Goal: Check status: Check status

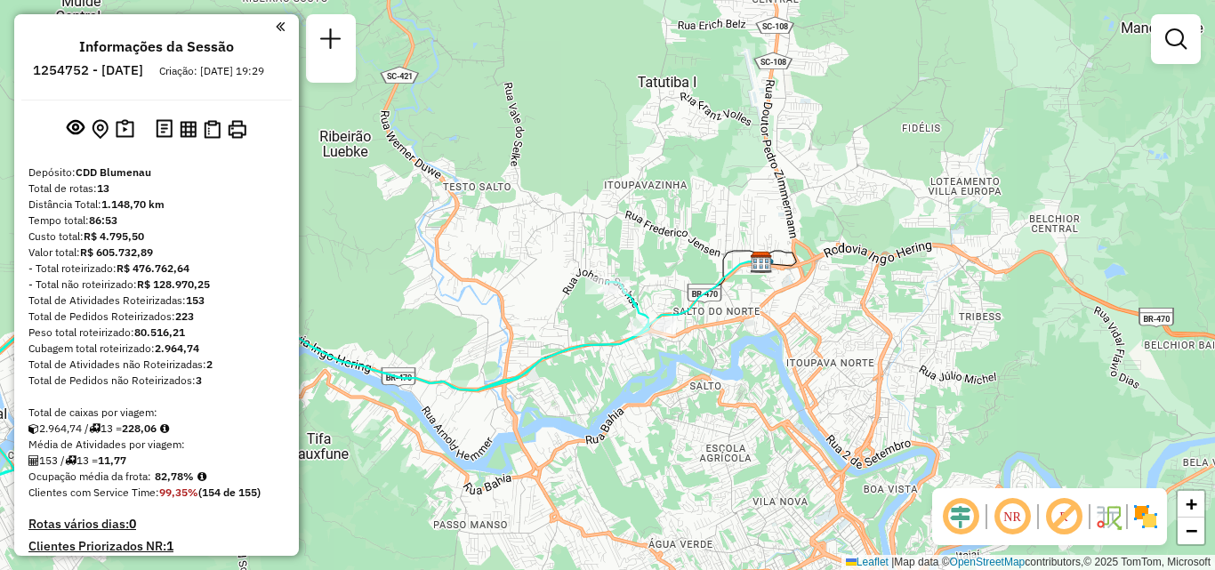
scroll to position [1552, 0]
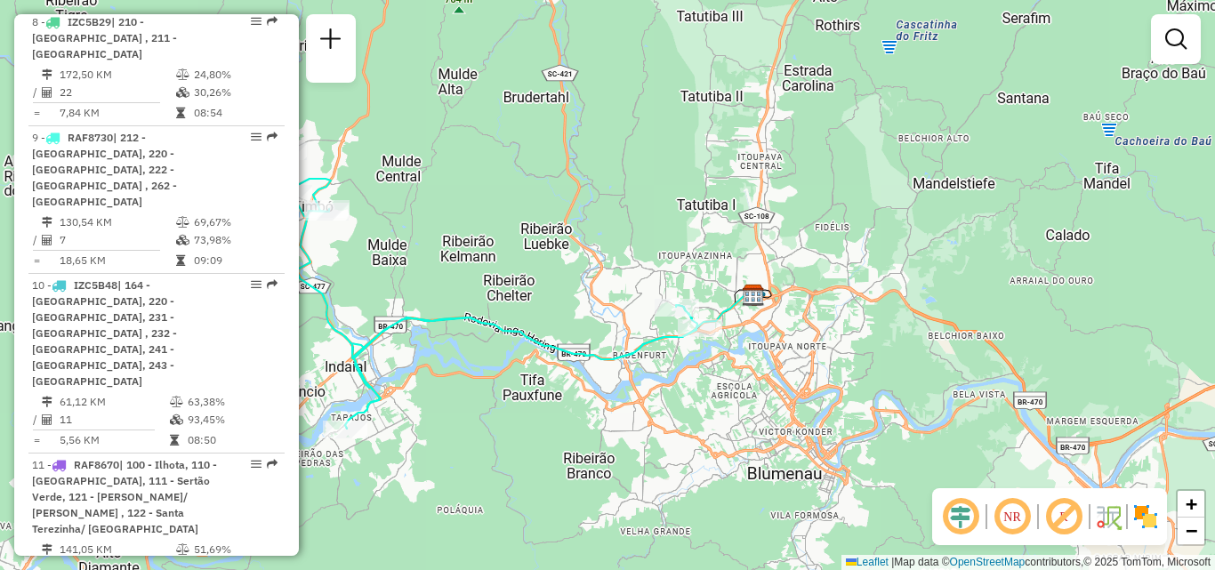
drag, startPoint x: 561, startPoint y: 332, endPoint x: 657, endPoint y: 320, distance: 95.9
click at [657, 320] on div "Janela de atendimento Grade de atendimento Capacidade Transportadoras Veículos …" at bounding box center [607, 285] width 1215 height 570
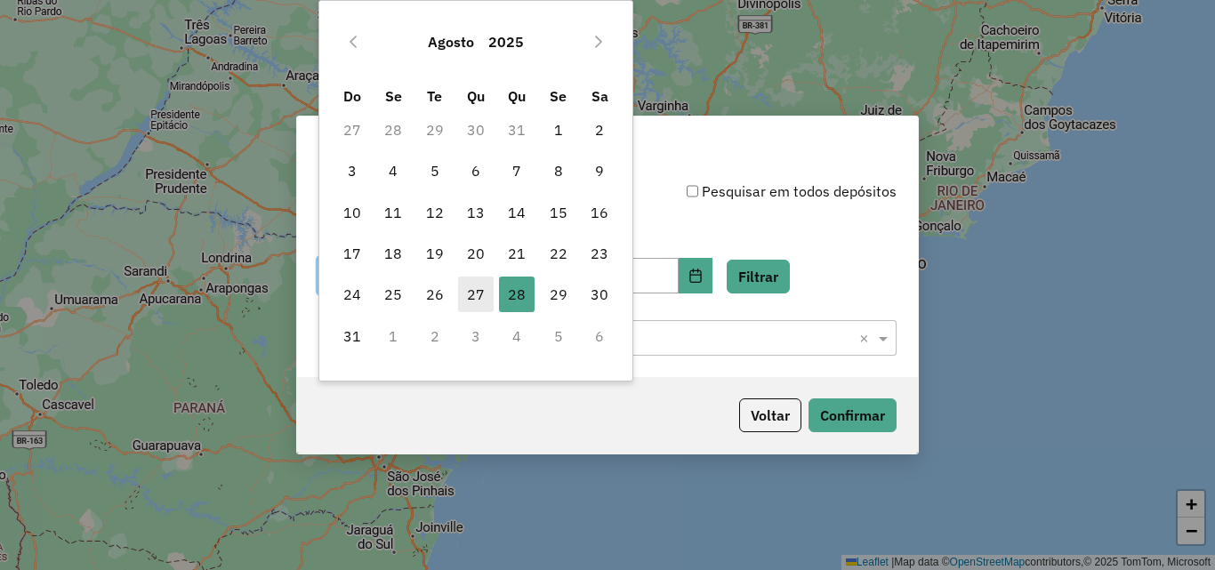
click at [485, 286] on span "27" at bounding box center [476, 295] width 36 height 36
type input "**********"
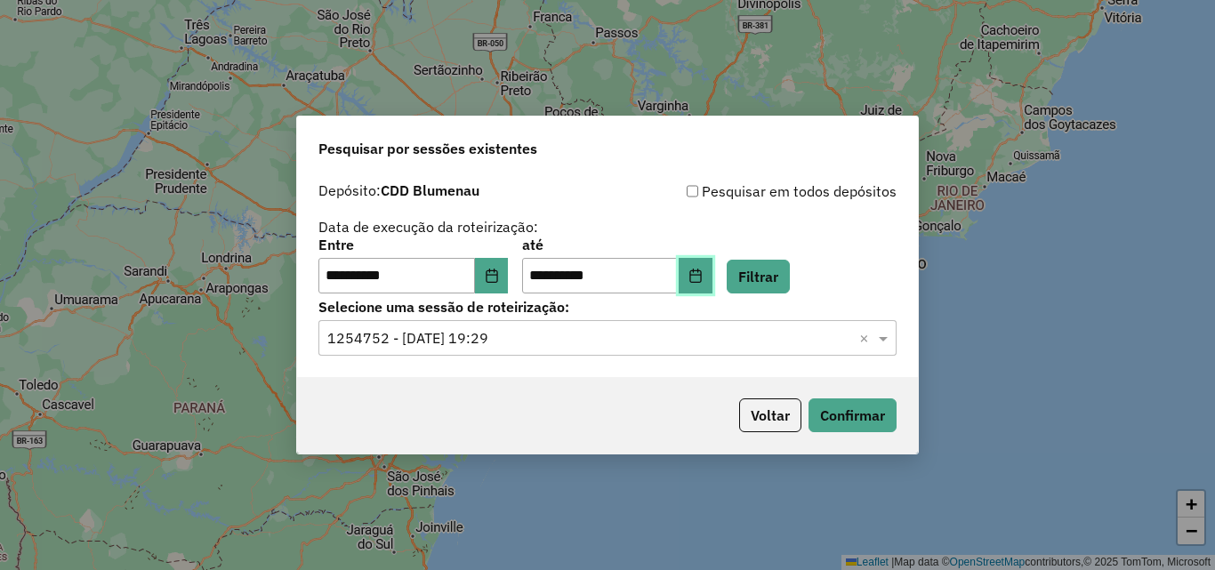
click at [703, 273] on icon "Choose Date" at bounding box center [696, 276] width 14 height 14
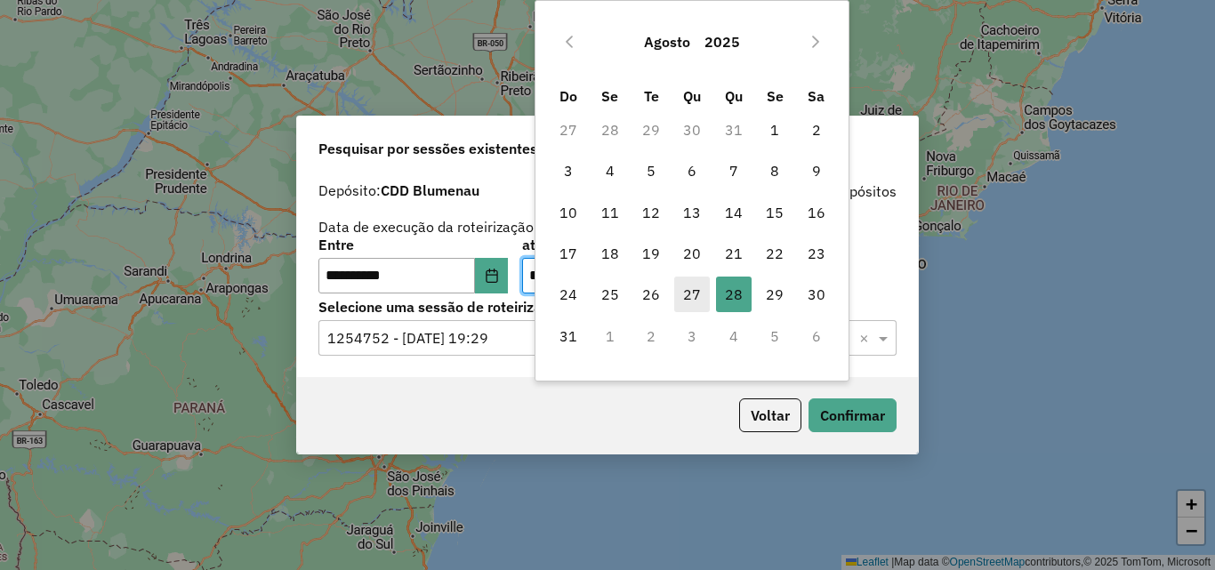
click at [689, 288] on span "27" at bounding box center [692, 295] width 36 height 36
type input "**********"
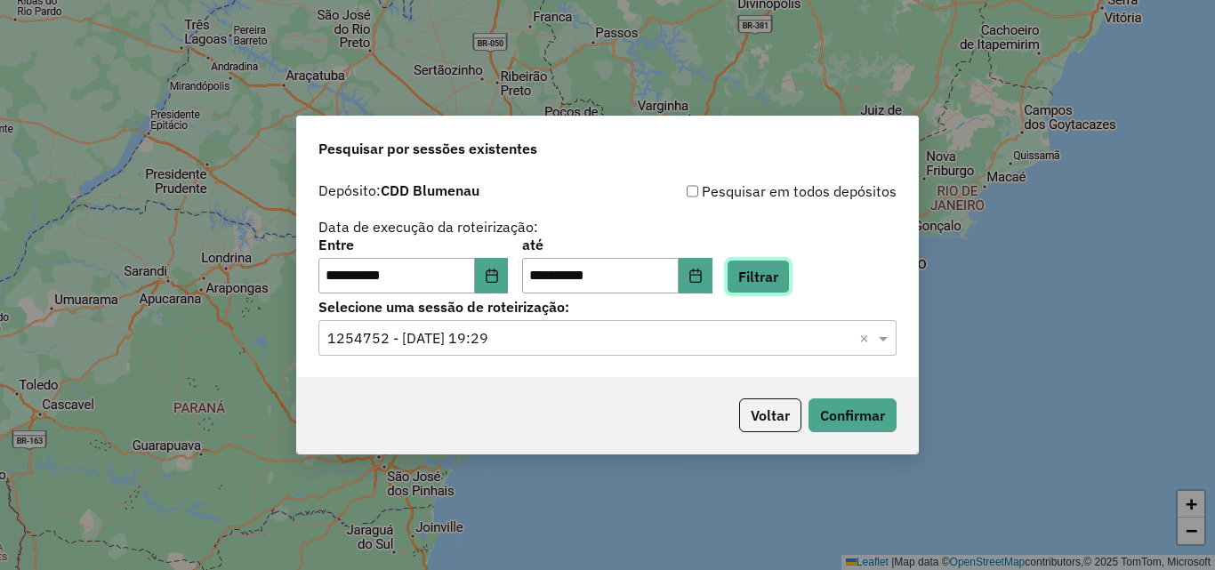
click at [766, 278] on button "Filtrar" at bounding box center [758, 277] width 63 height 34
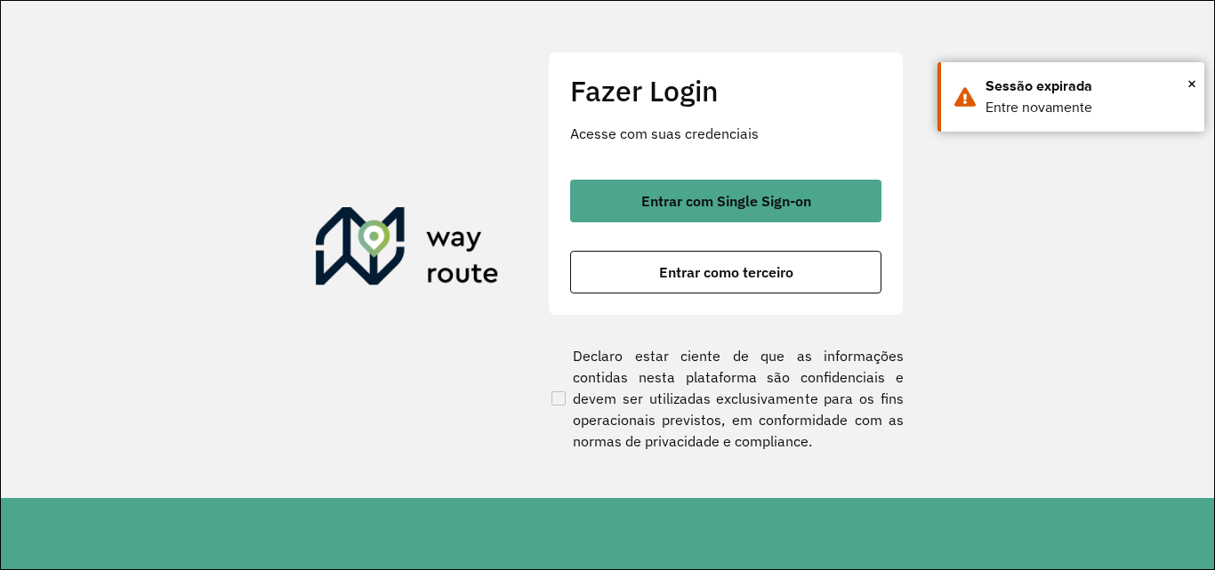
click at [729, 171] on div "Fazer Login Acesse com suas credenciais Entrar com Single Sign-on Entrar como t…" at bounding box center [726, 183] width 356 height 263
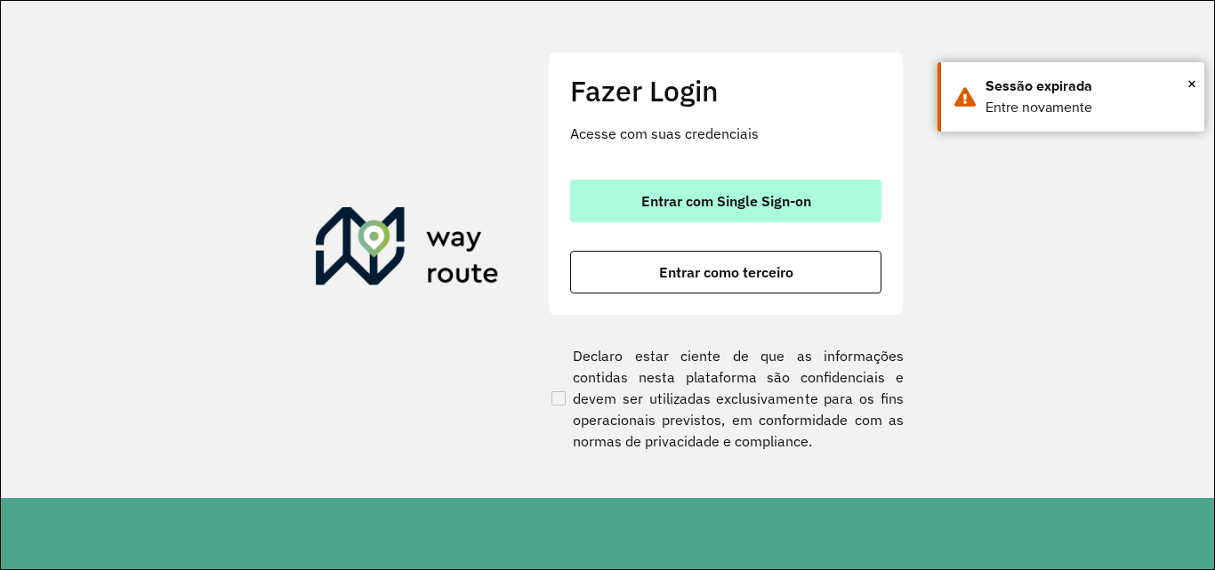
click at [721, 194] on span "Entrar com Single Sign-on" at bounding box center [726, 201] width 170 height 14
click at [703, 197] on span "Entrar com Single Sign-on" at bounding box center [726, 201] width 170 height 14
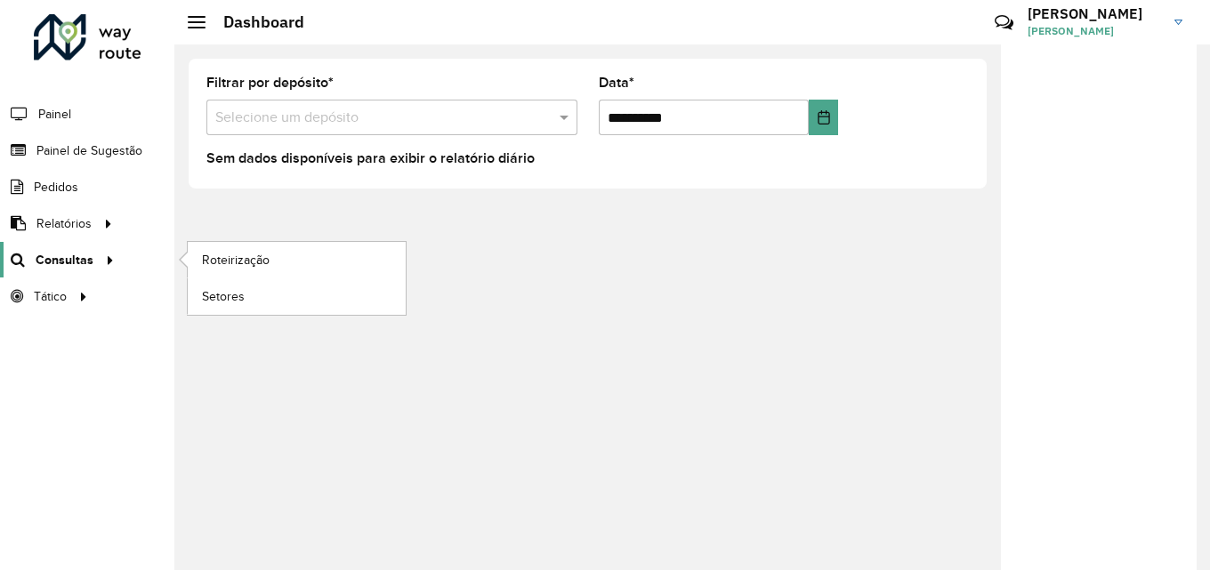
click at [84, 258] on span "Consultas" at bounding box center [65, 260] width 58 height 19
click at [234, 255] on span "Roteirização" at bounding box center [238, 260] width 72 height 19
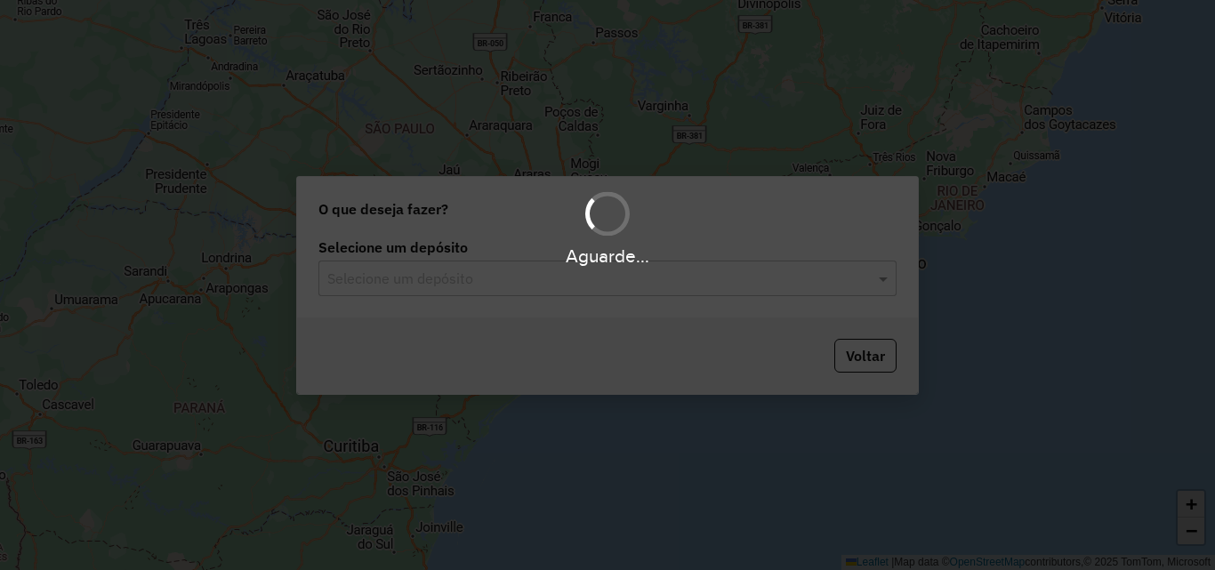
click at [516, 278] on div "Aguarde..." at bounding box center [607, 285] width 1215 height 570
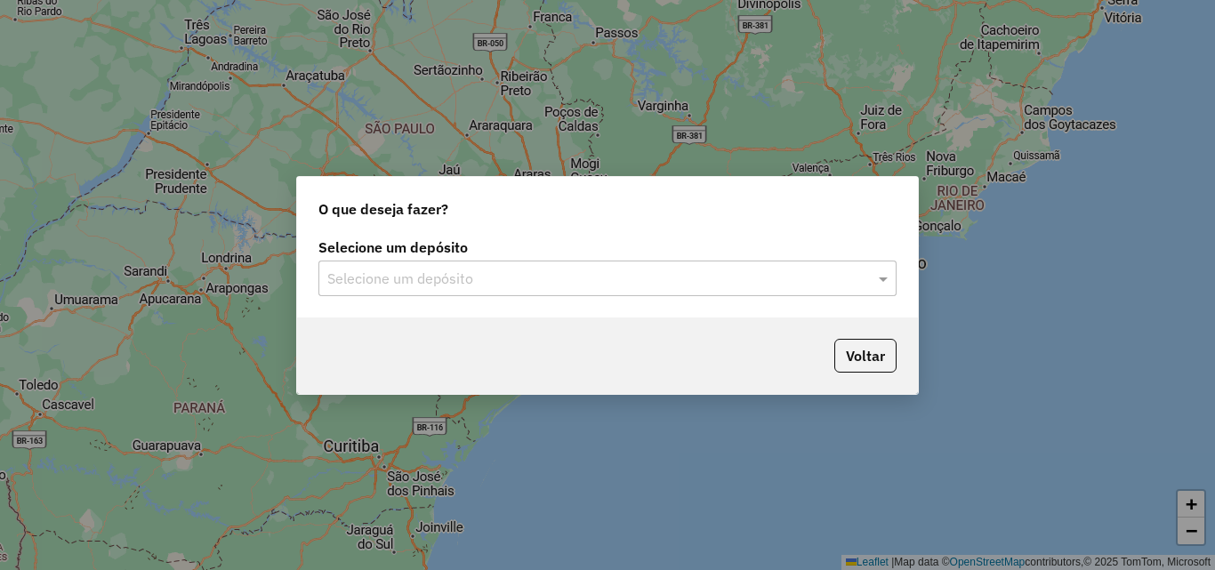
click at [442, 285] on input "text" at bounding box center [589, 279] width 525 height 21
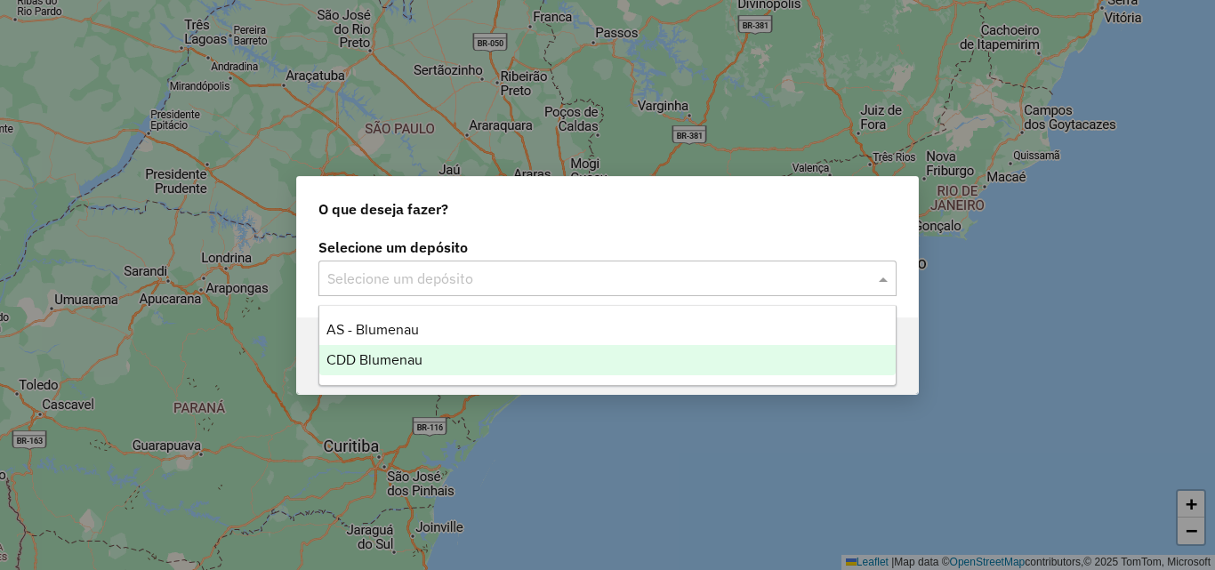
click at [410, 361] on span "CDD Blumenau" at bounding box center [374, 359] width 96 height 15
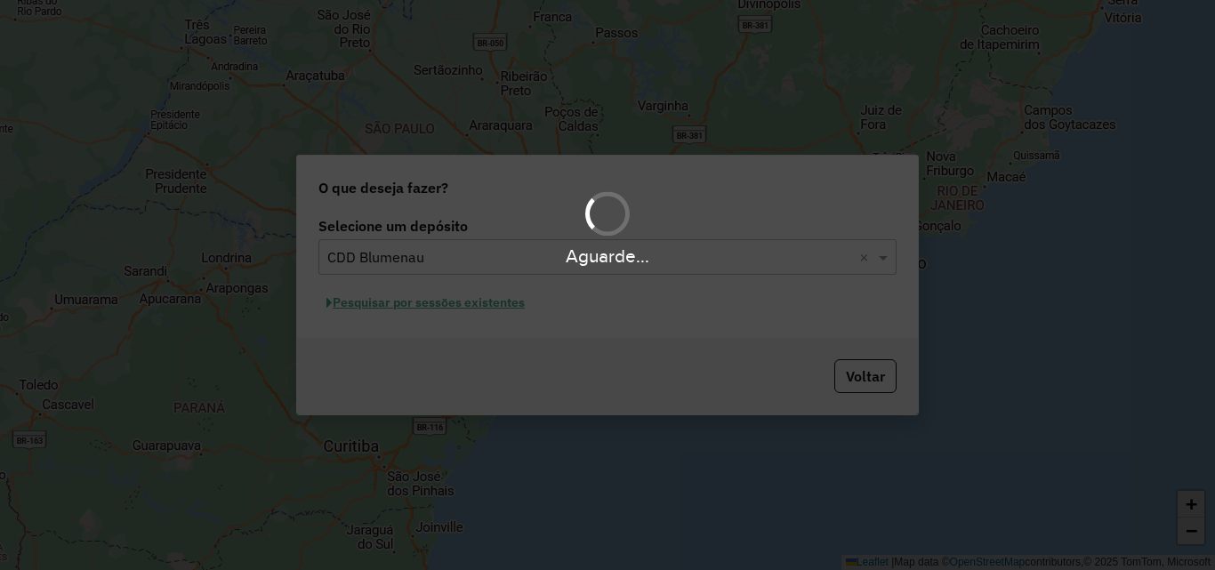
click at [863, 385] on div "Aguarde..." at bounding box center [607, 285] width 1215 height 570
